Goal: Information Seeking & Learning: Compare options

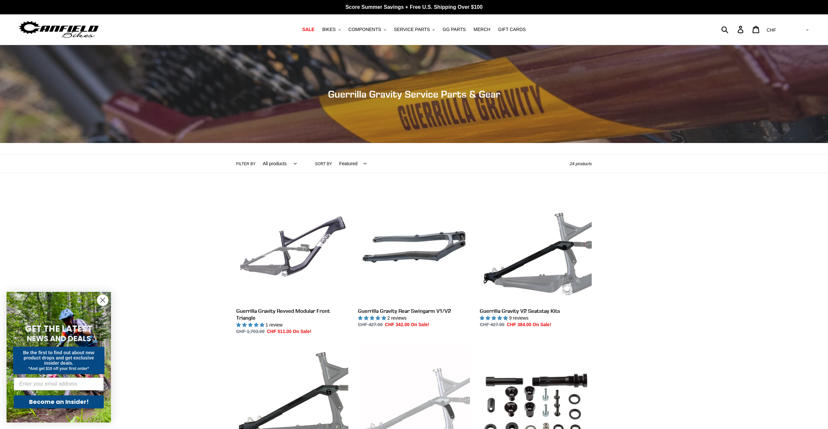
click at [286, 166] on select "All products GG Swag" at bounding box center [278, 164] width 42 height 18
select select "/collections/guerrilla-gravity-service-parts/gg"
click at [257, 155] on select "All products GG Swag" at bounding box center [278, 164] width 42 height 18
click at [343, 31] on button "BIKES .cls-1{fill:#231f20}" at bounding box center [331, 29] width 25 height 9
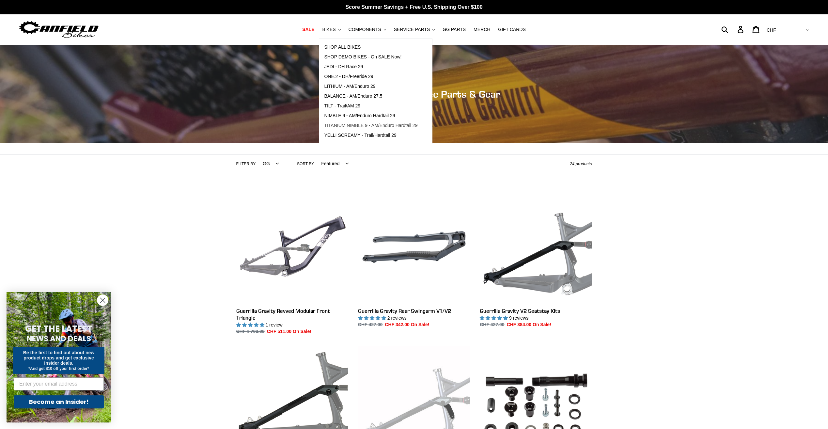
click at [366, 125] on span "TITANIUM NIMBLE 9 - AM/Enduro Hardtail 29" at bounding box center [370, 126] width 93 height 6
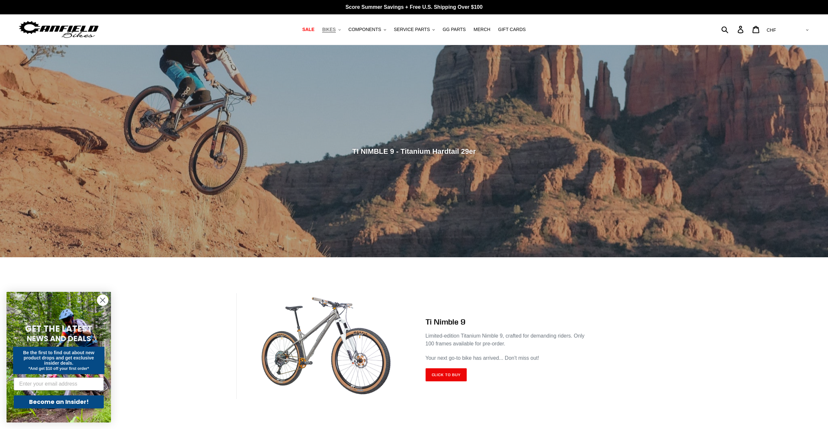
click at [344, 30] on button "BIKES .cls-1{fill:#231f20}" at bounding box center [331, 29] width 25 height 9
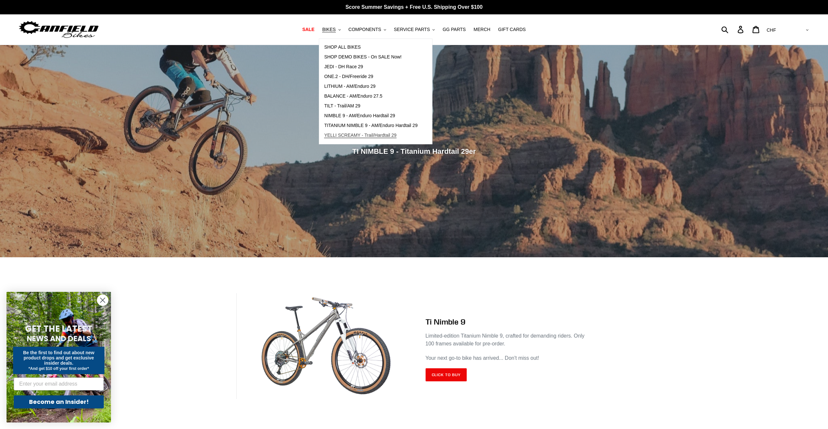
click at [360, 136] on span "YELLI SCREAMY - Trail/Hardtail 29" at bounding box center [360, 136] width 72 height 6
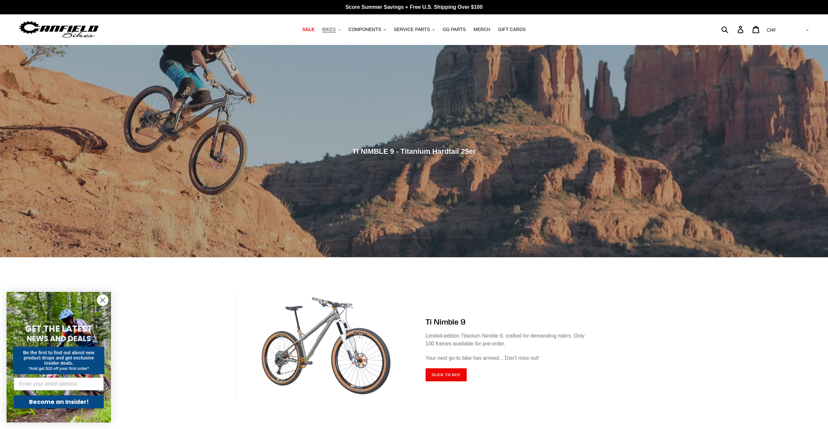
click at [344, 32] on button "BIKES .cls-1{fill:#231f20}" at bounding box center [331, 29] width 25 height 9
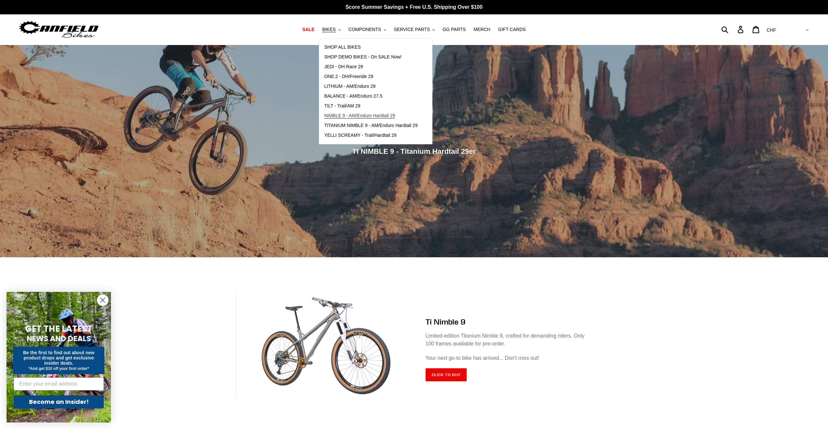
click at [371, 115] on span "NIMBLE 9 - AM/Enduro Hardtail 29" at bounding box center [359, 116] width 71 height 6
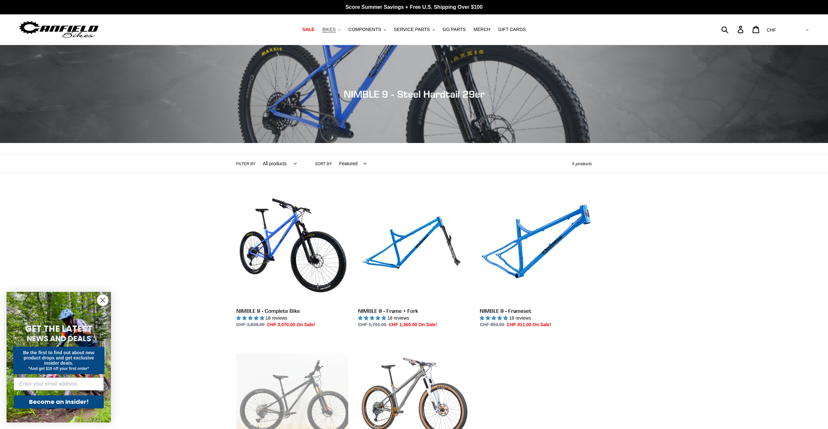
click at [344, 31] on button "BIKES .cls-1{fill:#231f20}" at bounding box center [331, 29] width 25 height 9
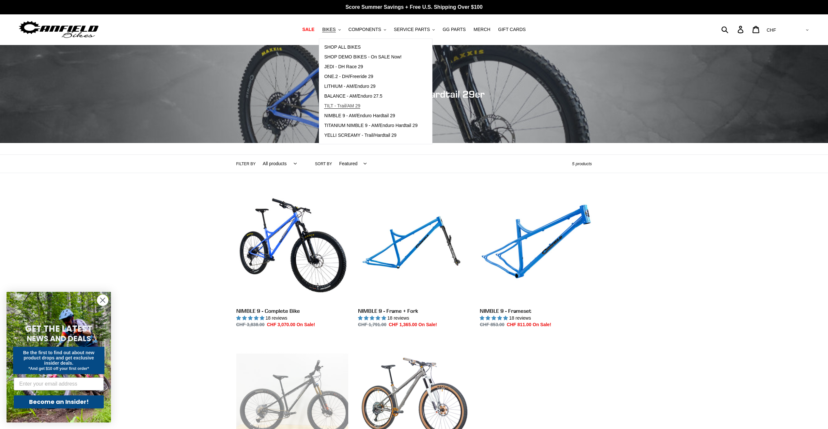
click at [354, 107] on span "TILT - Trail/AM 29" at bounding box center [342, 106] width 36 height 6
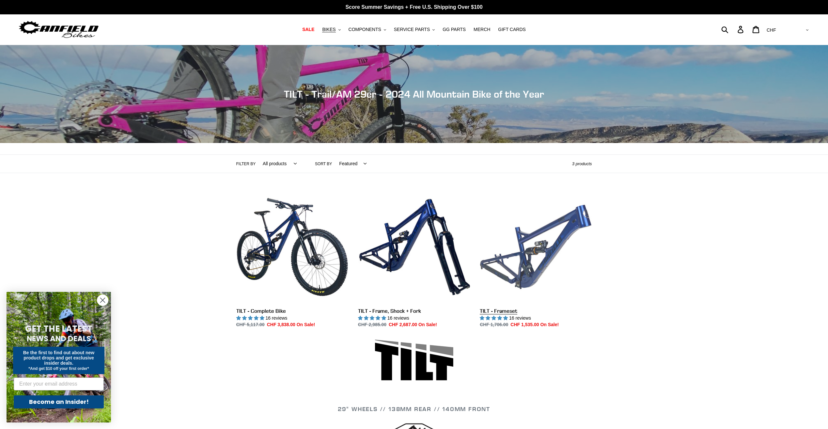
click at [543, 262] on link "TILT - Frameset" at bounding box center [536, 259] width 112 height 137
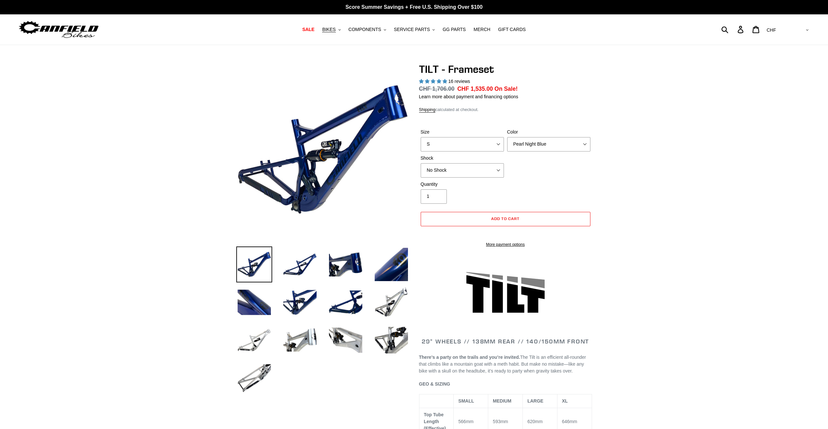
select select "highest-rating"
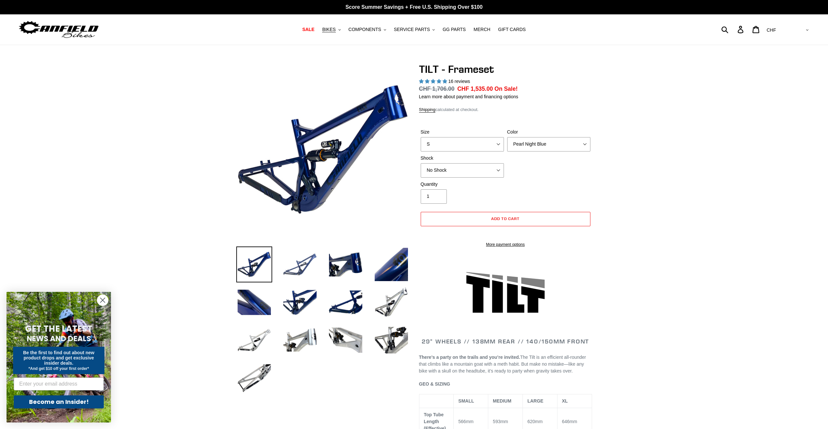
click at [309, 271] on img at bounding box center [300, 265] width 36 height 36
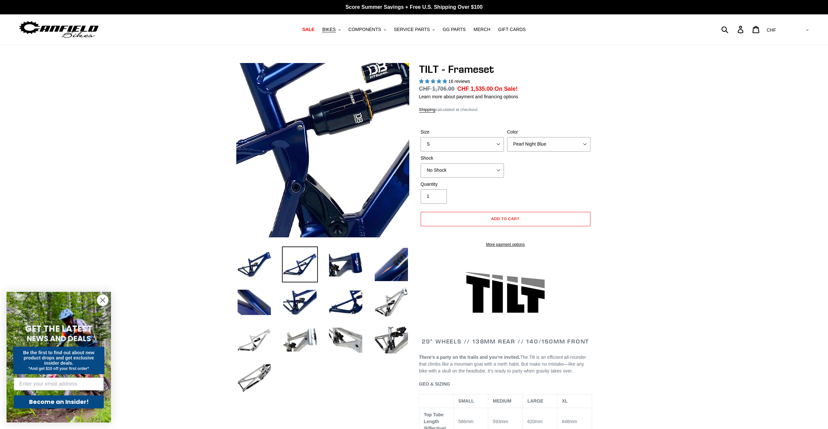
click at [330, 168] on img at bounding box center [300, 97] width 669 height 669
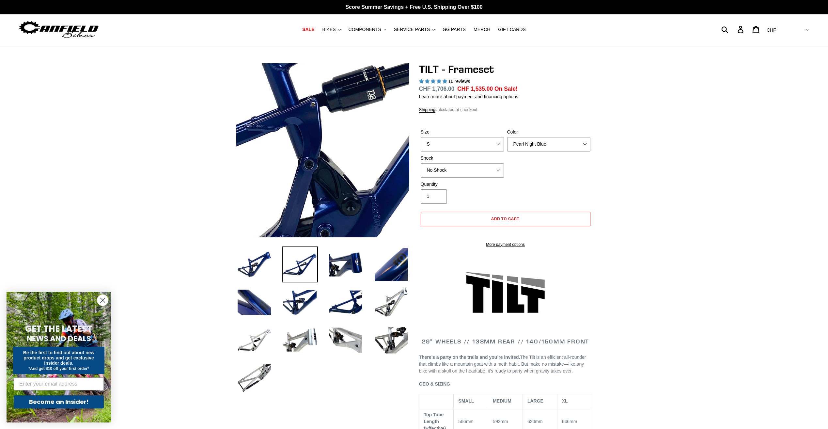
click at [326, 177] on img at bounding box center [313, 74] width 669 height 669
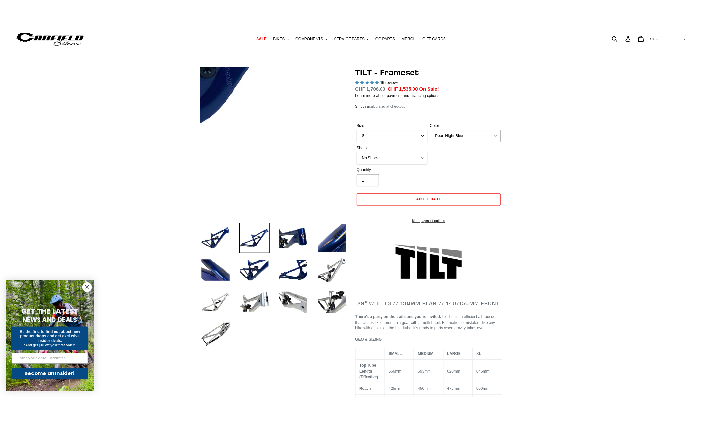
scroll to position [33, 0]
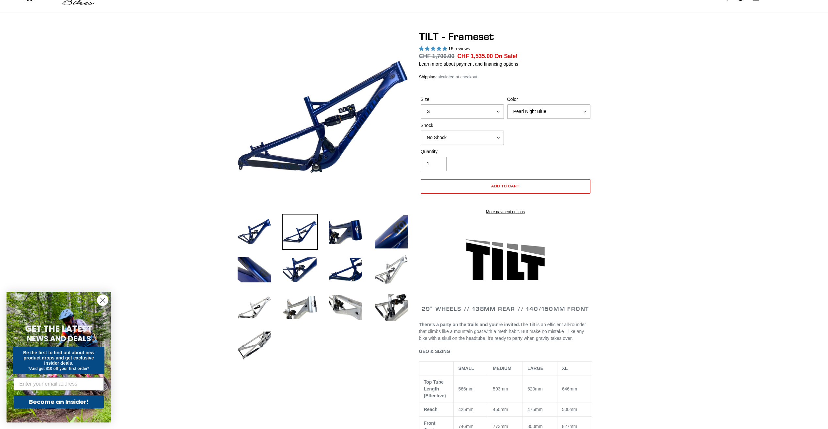
click at [390, 265] on img at bounding box center [392, 270] width 36 height 36
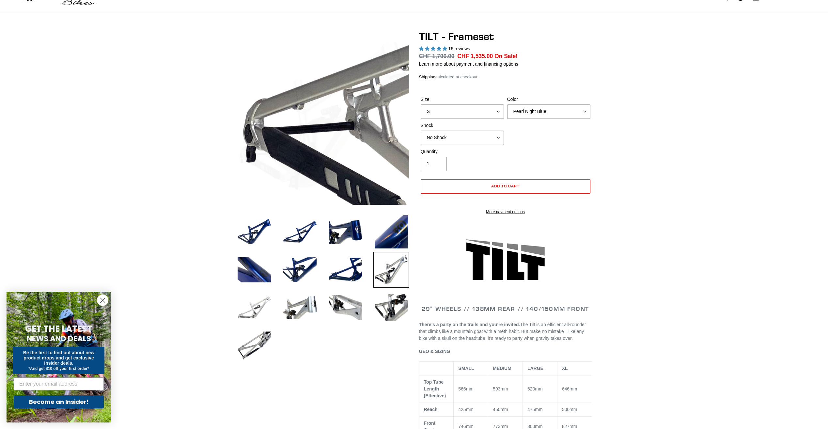
drag, startPoint x: 237, startPoint y: 165, endPoint x: 266, endPoint y: 307, distance: 144.5
click at [266, 307] on img at bounding box center [254, 308] width 36 height 36
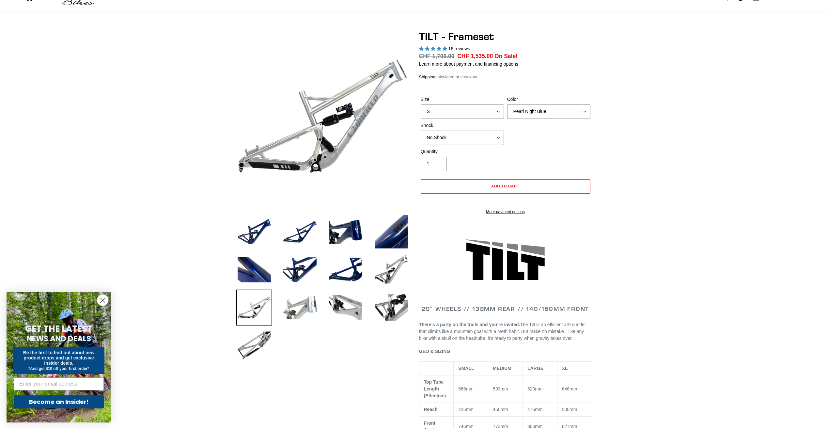
click at [306, 307] on img at bounding box center [300, 308] width 36 height 36
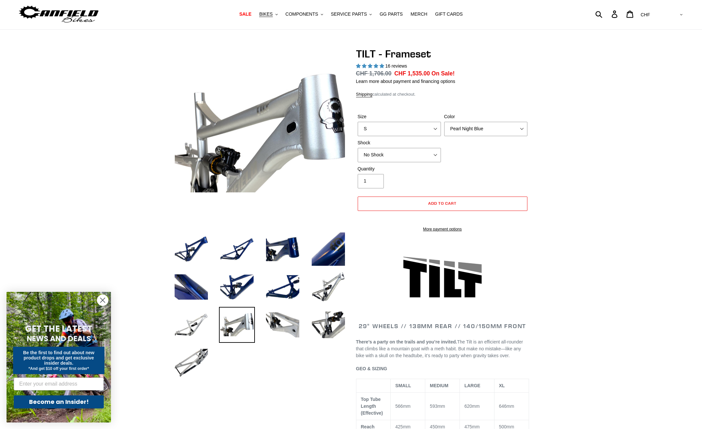
scroll to position [0, 0]
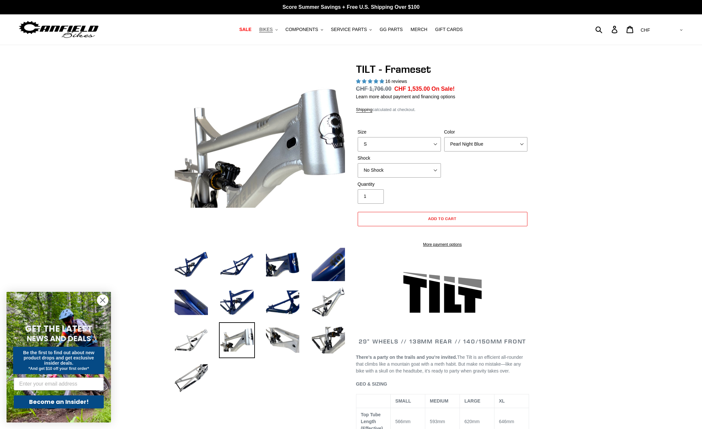
click at [273, 30] on span "BIKES" at bounding box center [265, 30] width 13 height 6
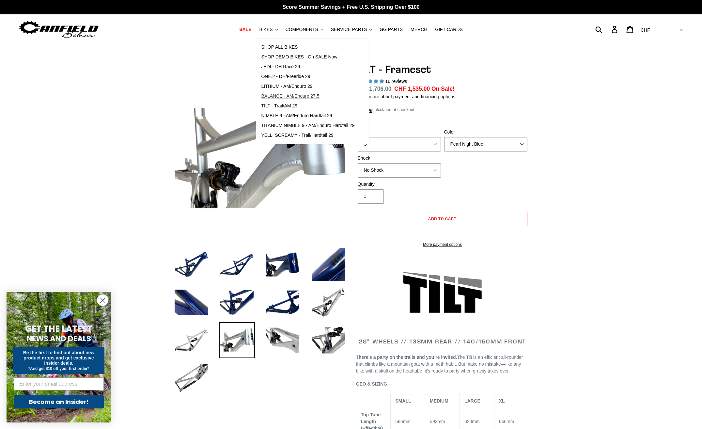
click at [290, 96] on span "BALANCE - AM/Enduro 27.5" at bounding box center [290, 96] width 58 height 6
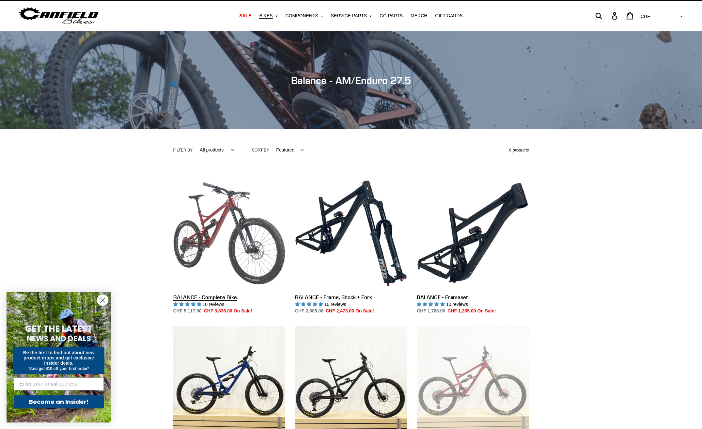
scroll to position [3, 0]
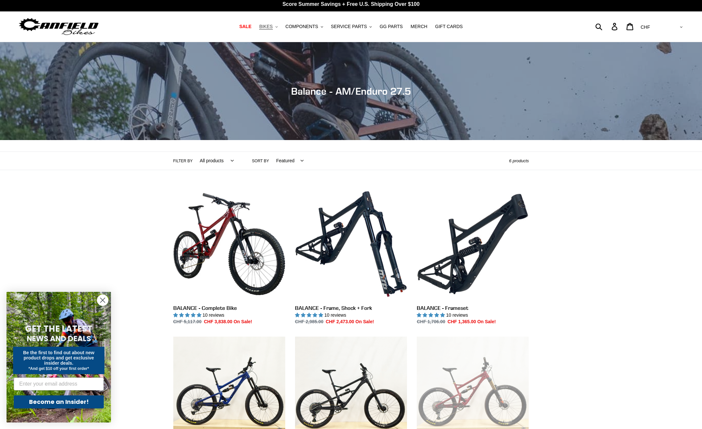
click at [273, 29] on span "BIKES" at bounding box center [265, 27] width 13 height 6
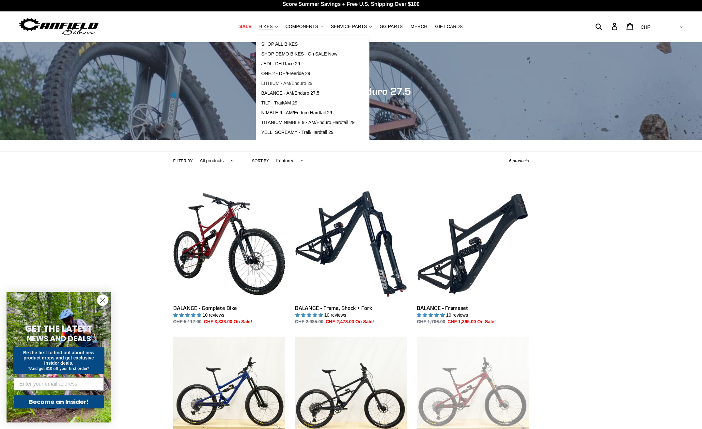
click at [281, 81] on span "LITHIUM - AM/Enduro 29" at bounding box center [286, 84] width 51 height 6
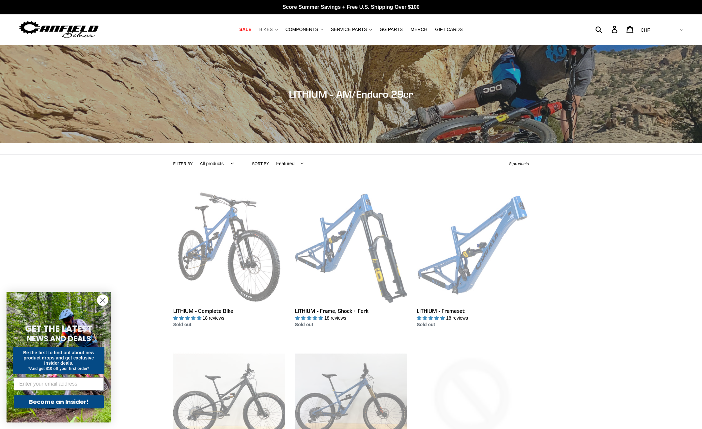
click at [280, 32] on button "BIKES .cls-1{fill:#231f20}" at bounding box center [268, 29] width 25 height 9
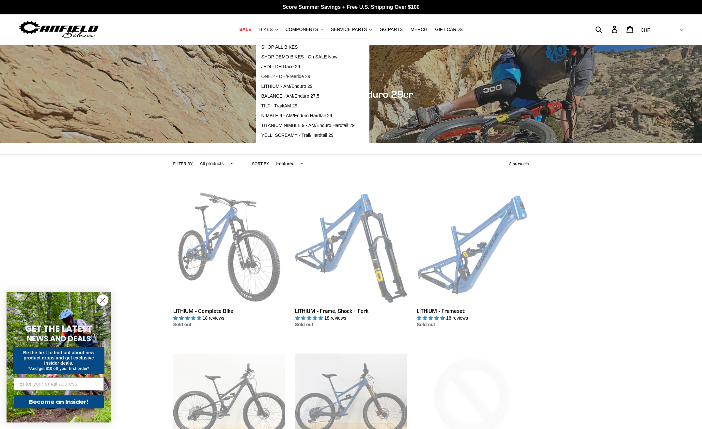
click at [284, 75] on span "ONE.2 - DH/Freeride 29" at bounding box center [285, 77] width 49 height 6
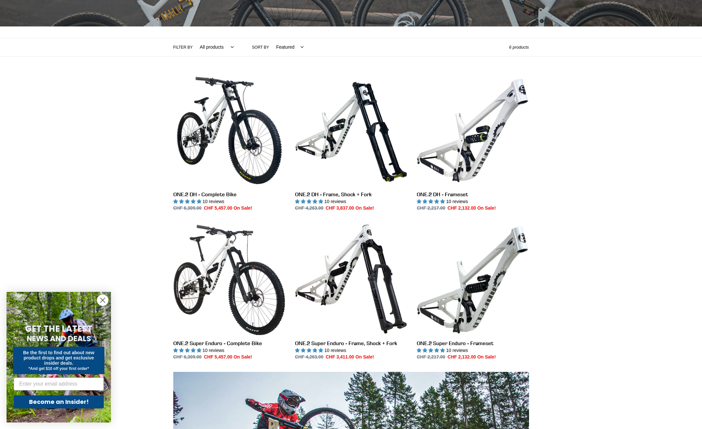
scroll to position [131, 0]
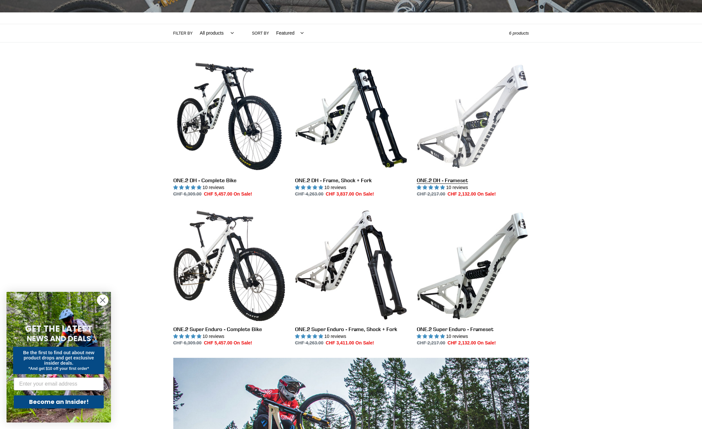
click at [467, 119] on link "ONE.2 DH - Frameset" at bounding box center [473, 128] width 112 height 137
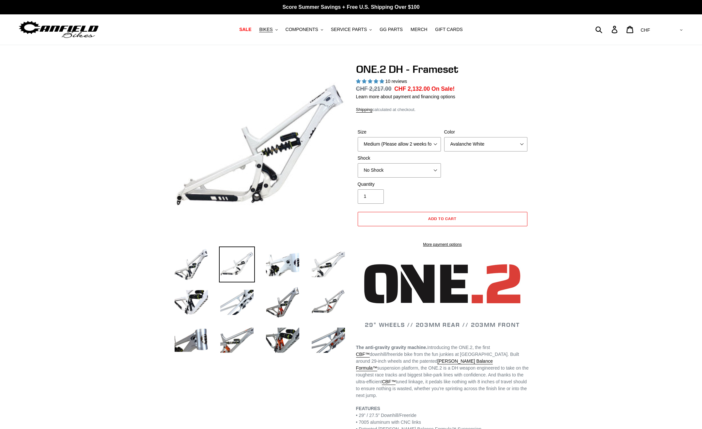
select select "highest-rating"
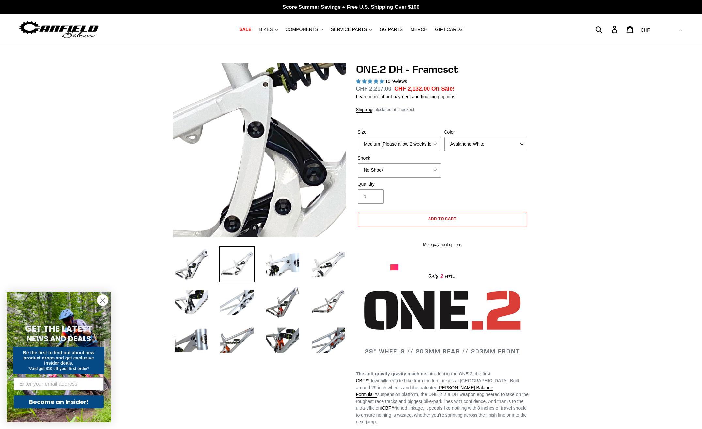
click at [260, 180] on img at bounding box center [259, 65] width 669 height 669
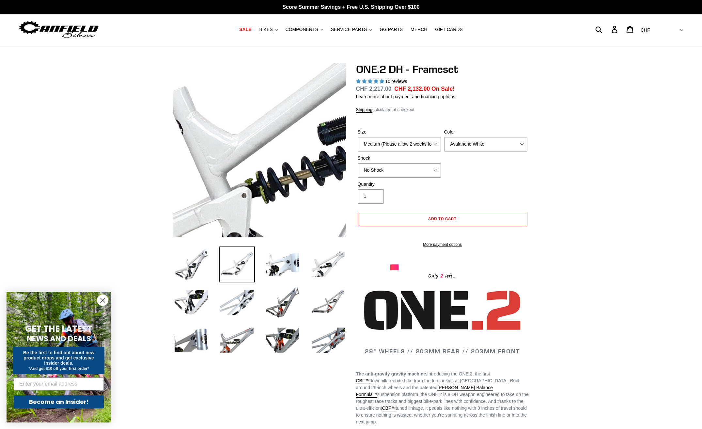
click at [267, 141] on img at bounding box center [237, 176] width 669 height 669
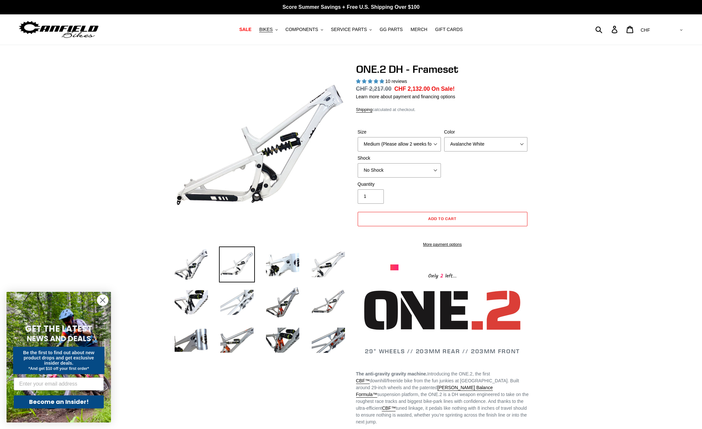
click at [237, 297] on img at bounding box center [237, 302] width 36 height 36
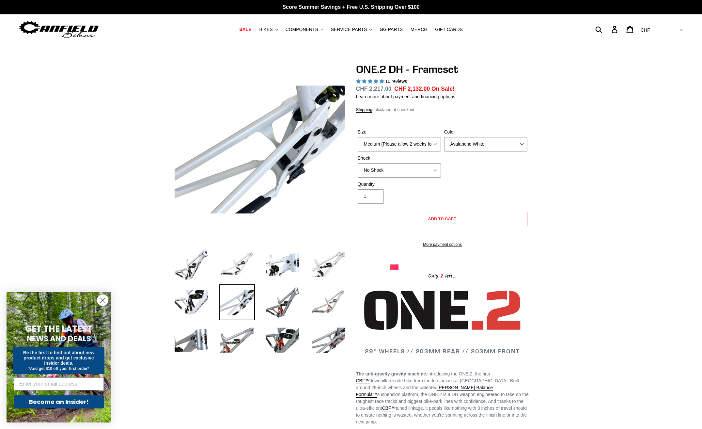
click at [318, 298] on img at bounding box center [329, 302] width 36 height 36
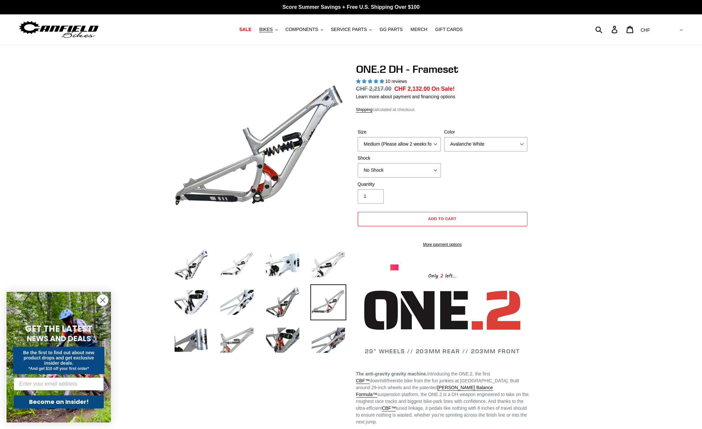
click at [240, 344] on img at bounding box center [237, 340] width 36 height 36
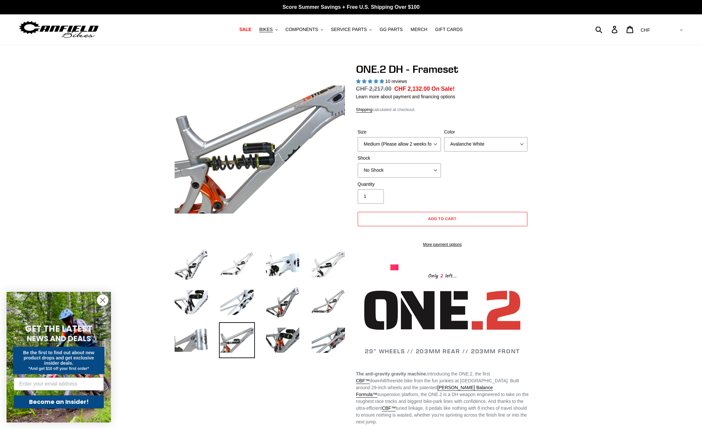
click at [204, 342] on img at bounding box center [191, 340] width 36 height 36
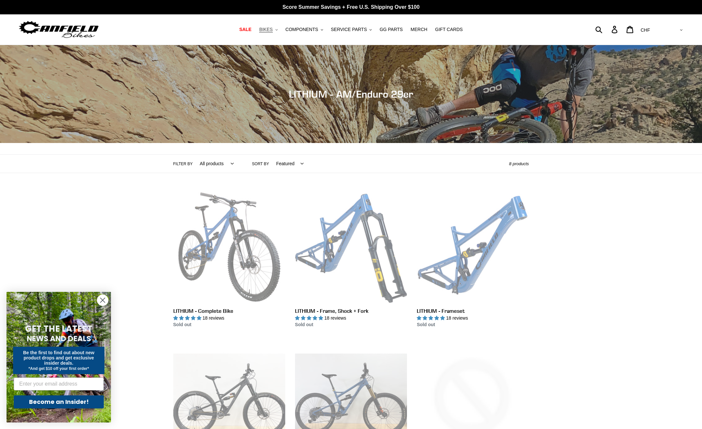
click at [281, 32] on button "BIKES .cls-1{fill:#231f20}" at bounding box center [268, 29] width 25 height 9
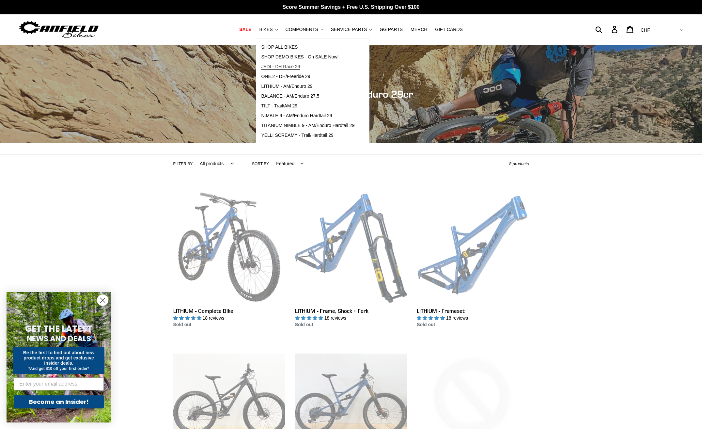
click at [285, 67] on span "JEDI - DH Race 29" at bounding box center [280, 67] width 39 height 6
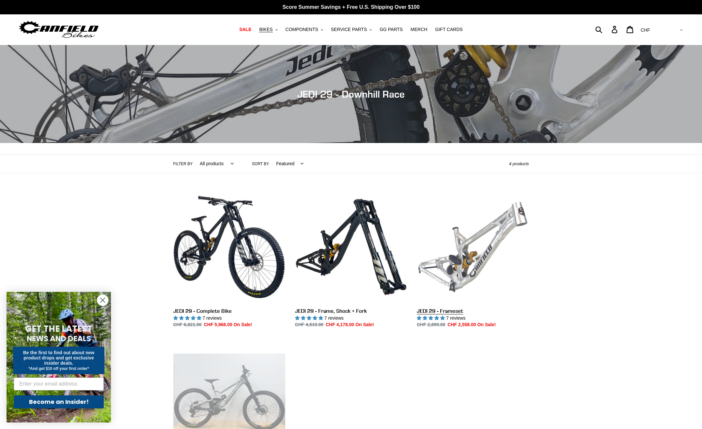
click at [471, 237] on link "JEDI 29 - Frameset" at bounding box center [473, 259] width 112 height 137
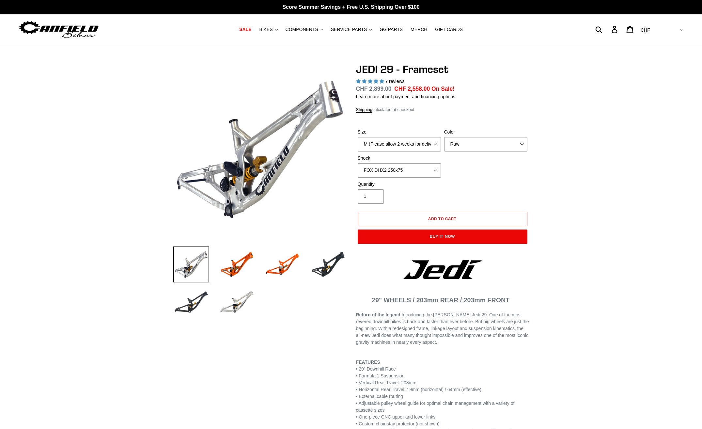
select select "highest-rating"
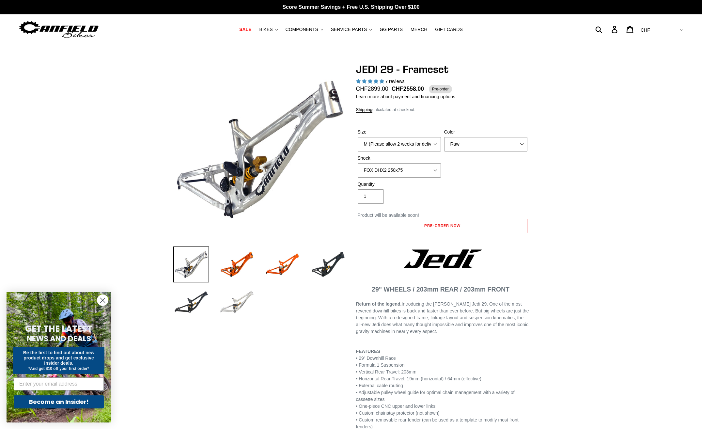
click at [245, 299] on img at bounding box center [237, 302] width 36 height 36
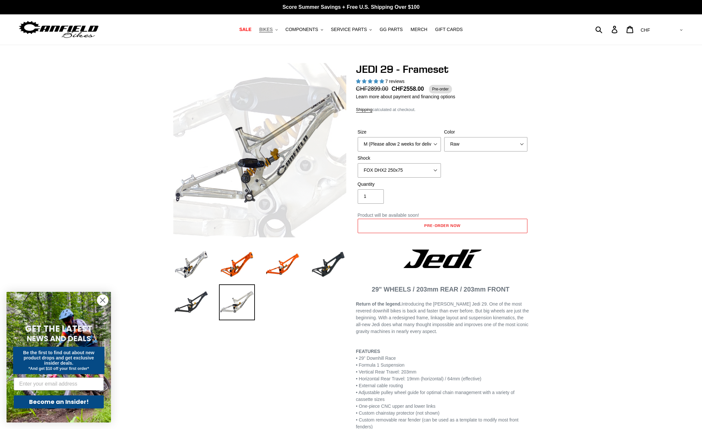
drag, startPoint x: 240, startPoint y: 188, endPoint x: 281, endPoint y: 31, distance: 162.3
click at [281, 31] on button "BIKES .cls-1{fill:#231f20}" at bounding box center [268, 29] width 25 height 9
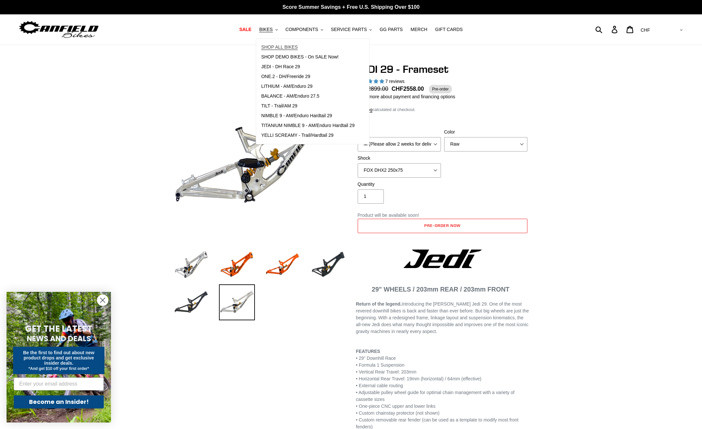
click at [298, 48] on span "SHOP ALL BIKES" at bounding box center [279, 47] width 37 height 6
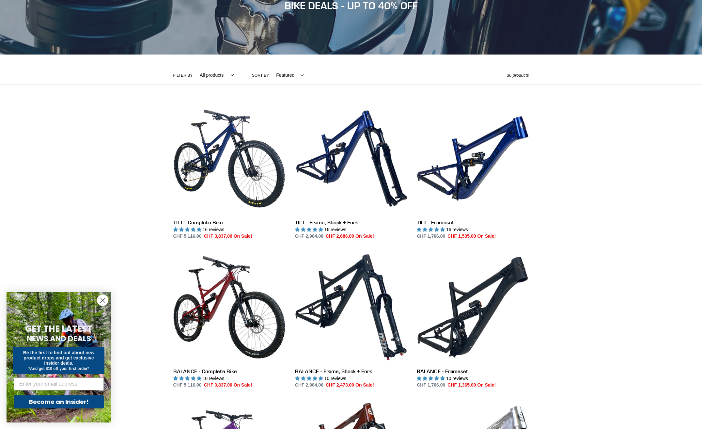
scroll to position [196, 0]
